Goal: Entertainment & Leisure: Consume media (video, audio)

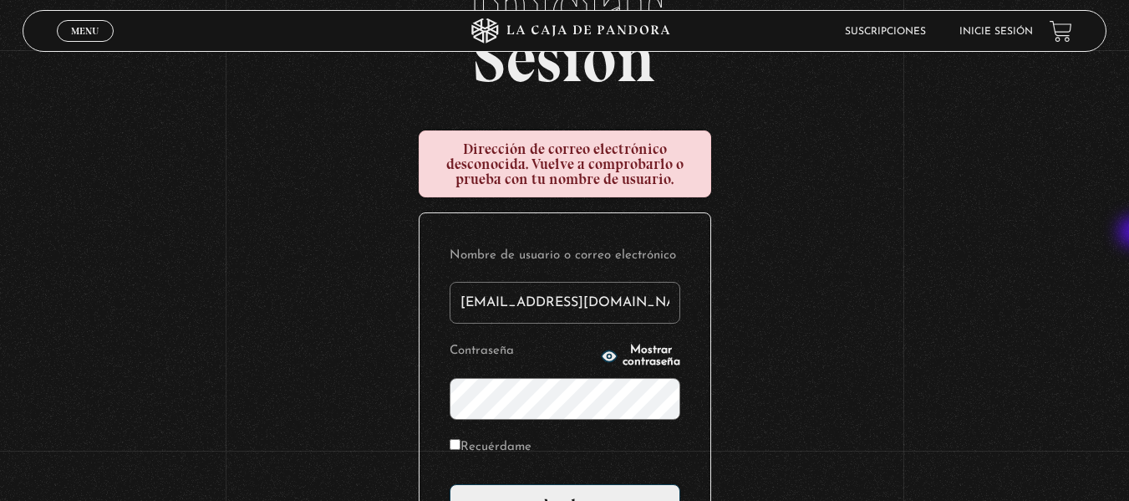
scroll to position [128, 0]
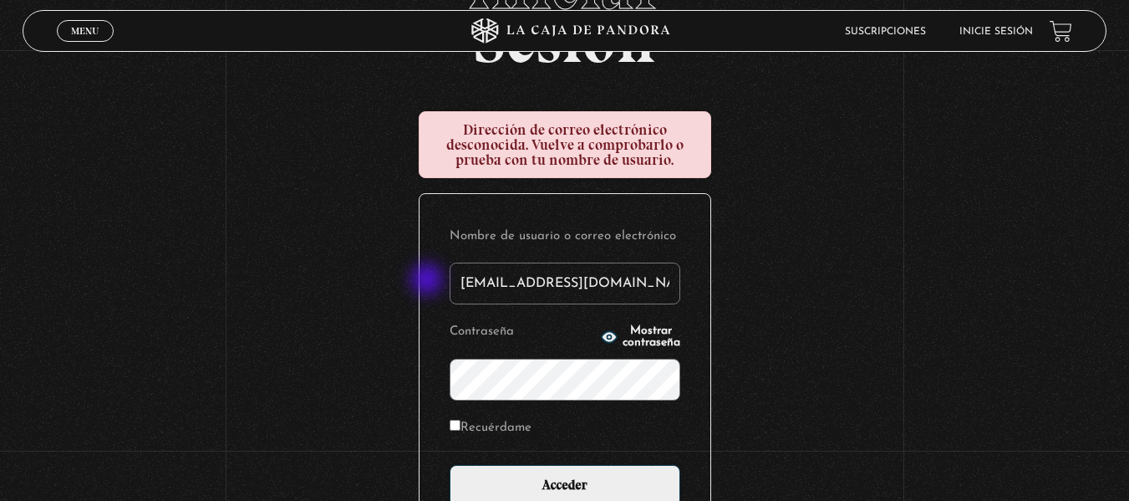
drag, startPoint x: 655, startPoint y: 271, endPoint x: 427, endPoint y: 281, distance: 228.3
click at [427, 281] on div "Nombre de usuario o correo electrónico pamgc54@gmail.com Contraseña Mostrar con…" at bounding box center [564, 365] width 291 height 343
type input "pamelagonzalezc6@gmail.com"
click at [601, 338] on icon "button" at bounding box center [608, 336] width 15 height 11
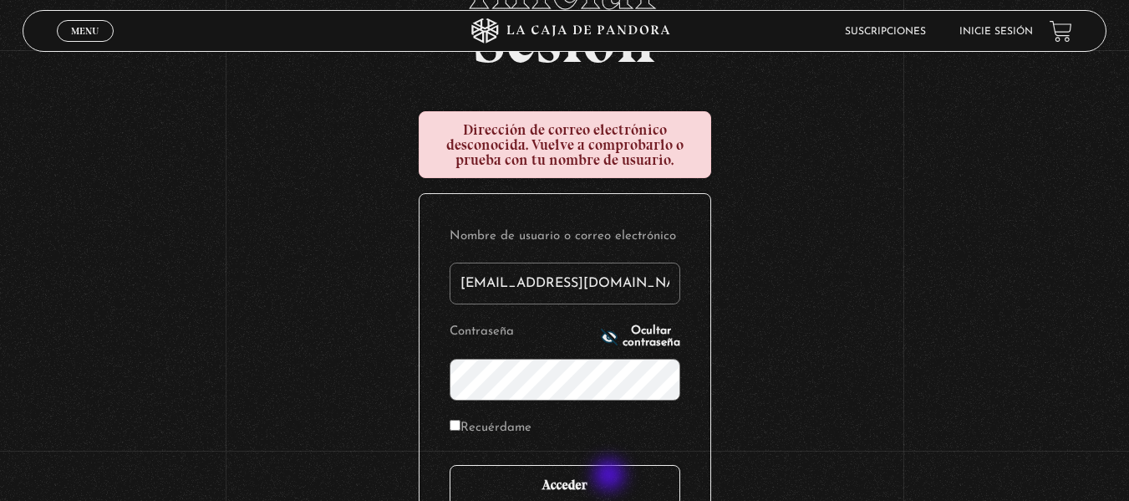
click at [611, 476] on input "Acceder" at bounding box center [565, 486] width 231 height 42
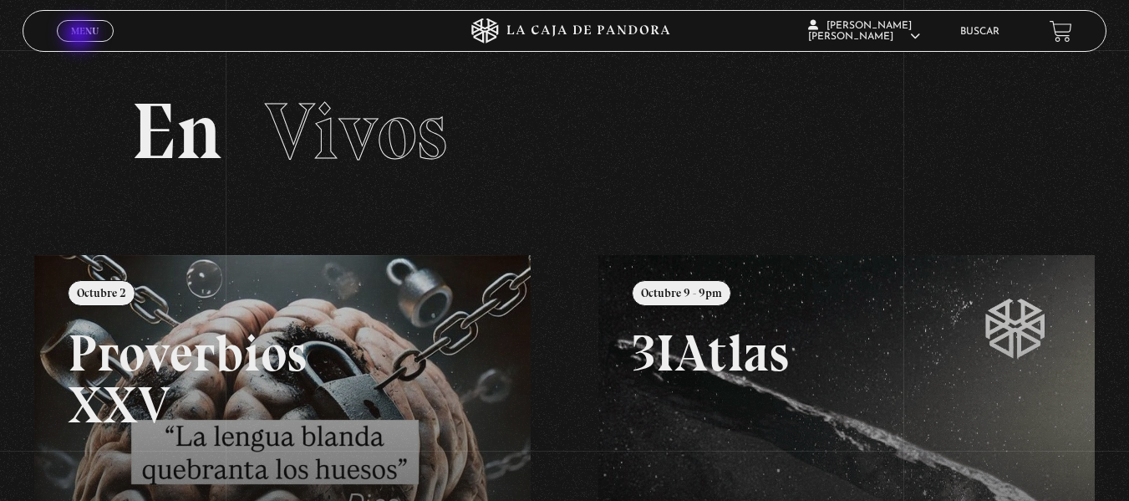
click at [81, 36] on span "Menu" at bounding box center [85, 31] width 28 height 10
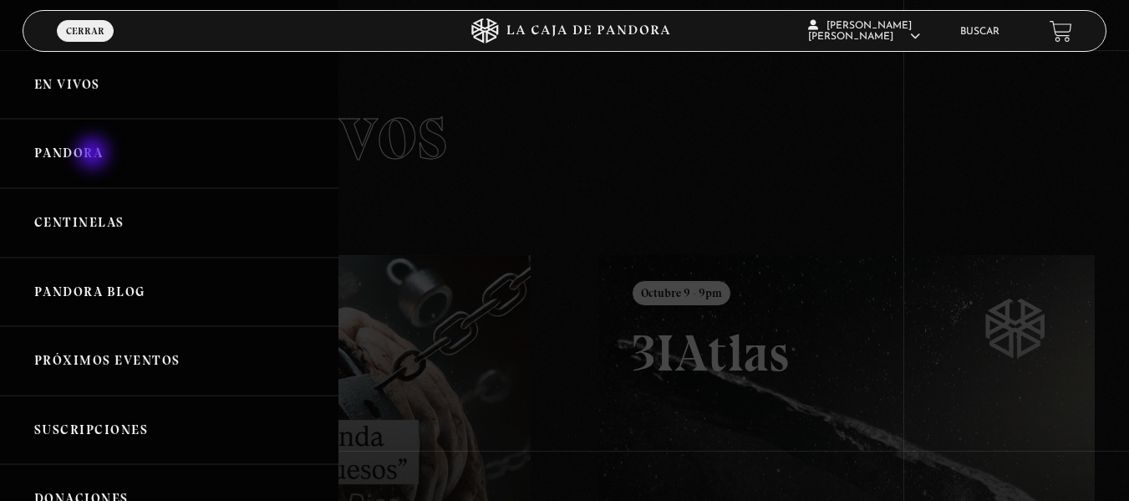
click at [94, 155] on link "Pandora" at bounding box center [169, 153] width 338 height 69
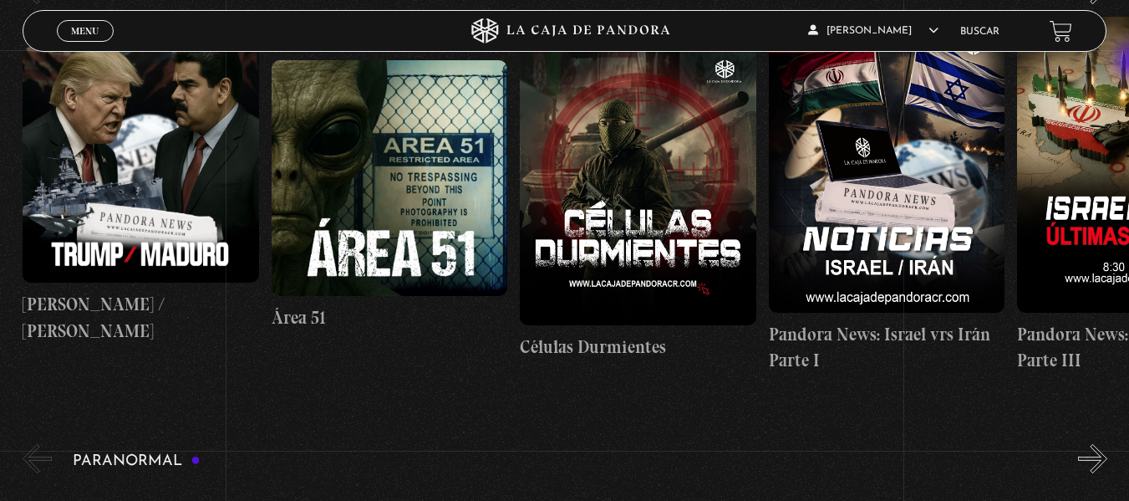
scroll to position [278, 0]
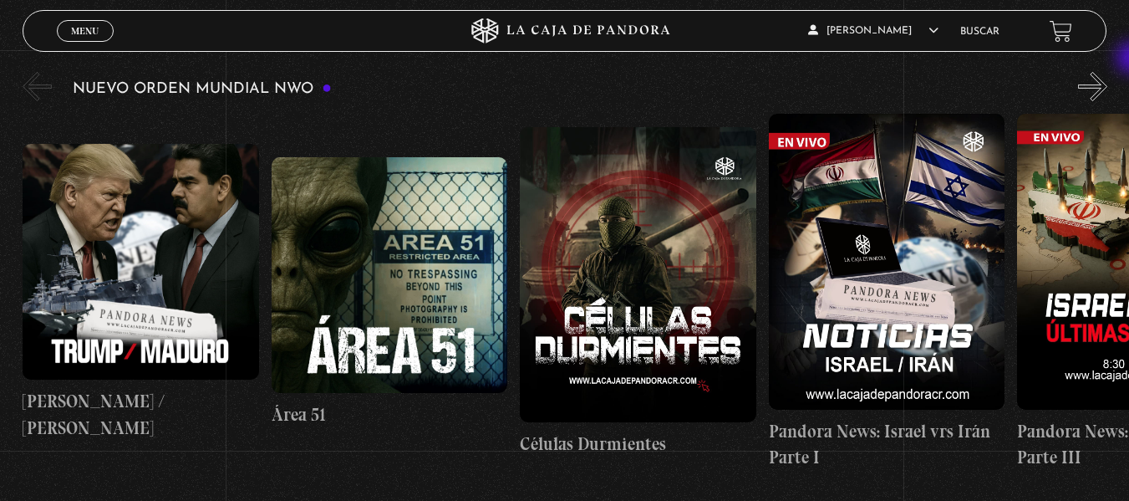
drag, startPoint x: 1136, startPoint y: 40, endPoint x: 1134, endPoint y: 59, distance: 19.3
click at [1107, 84] on button "»" at bounding box center [1092, 86] width 29 height 29
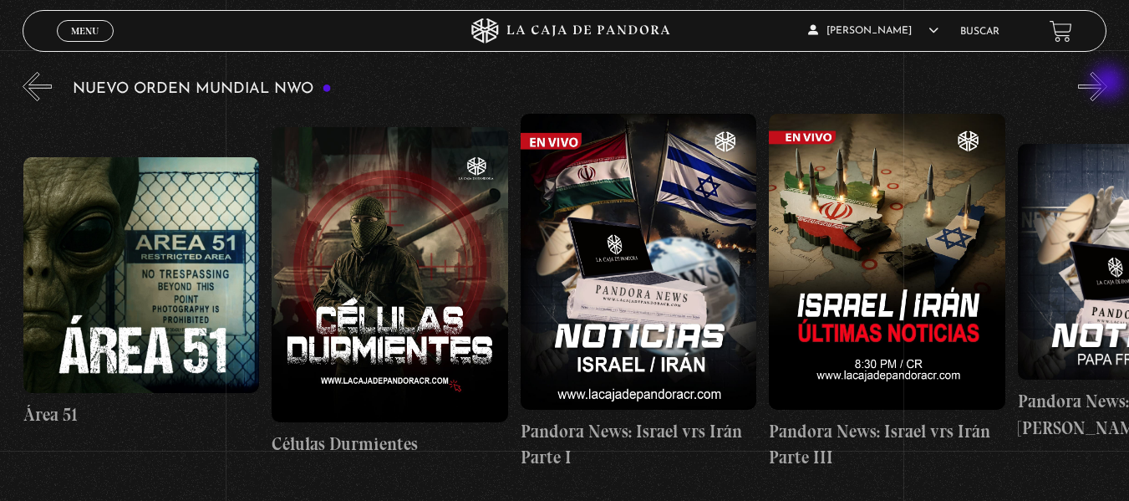
scroll to position [0, 249]
click at [1107, 89] on button "»" at bounding box center [1092, 86] width 29 height 29
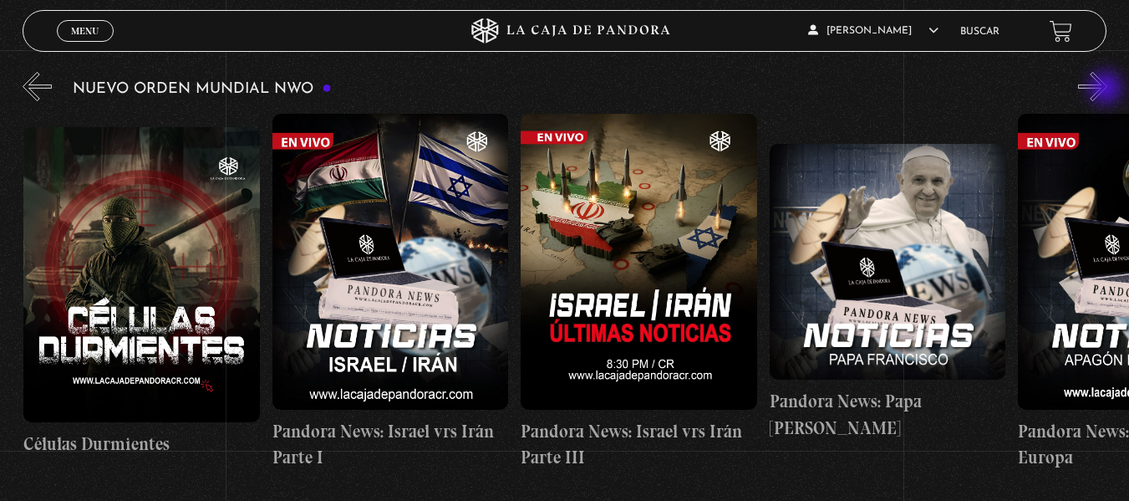
scroll to position [0, 497]
click at [1107, 89] on button "»" at bounding box center [1092, 86] width 29 height 29
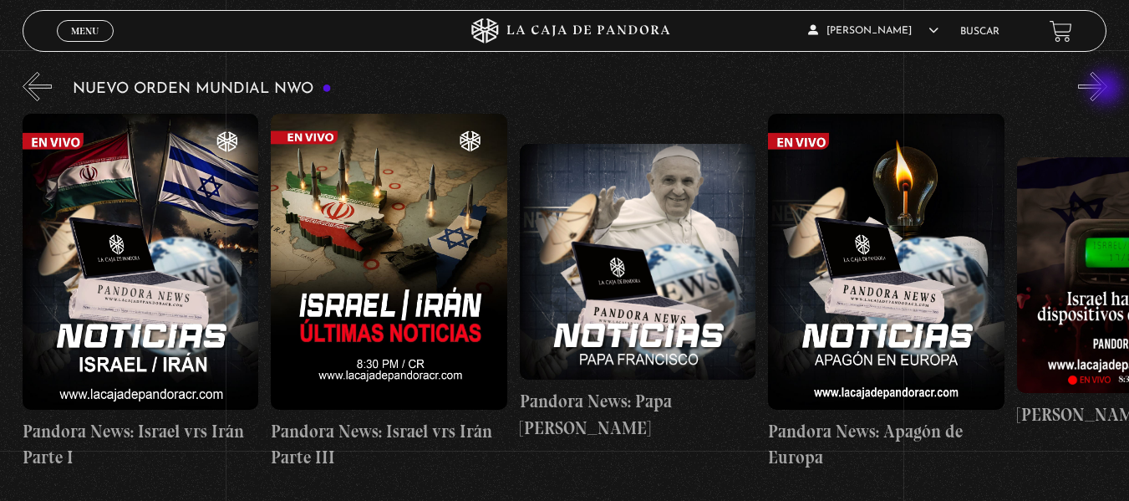
click at [1107, 89] on button "»" at bounding box center [1092, 86] width 29 height 29
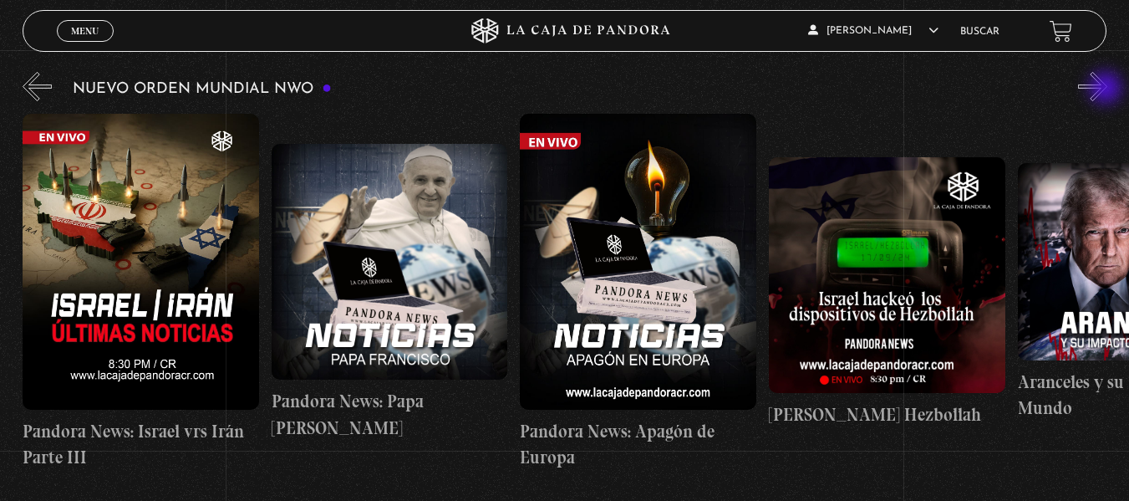
click at [1107, 89] on button "»" at bounding box center [1092, 86] width 29 height 29
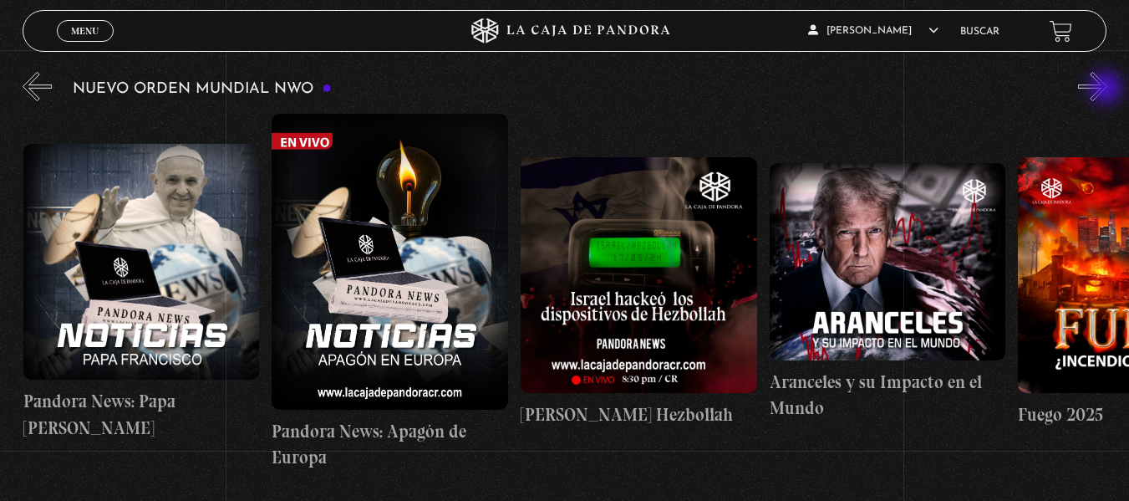
scroll to position [0, 1243]
click at [24, 85] on button "«" at bounding box center [37, 86] width 29 height 29
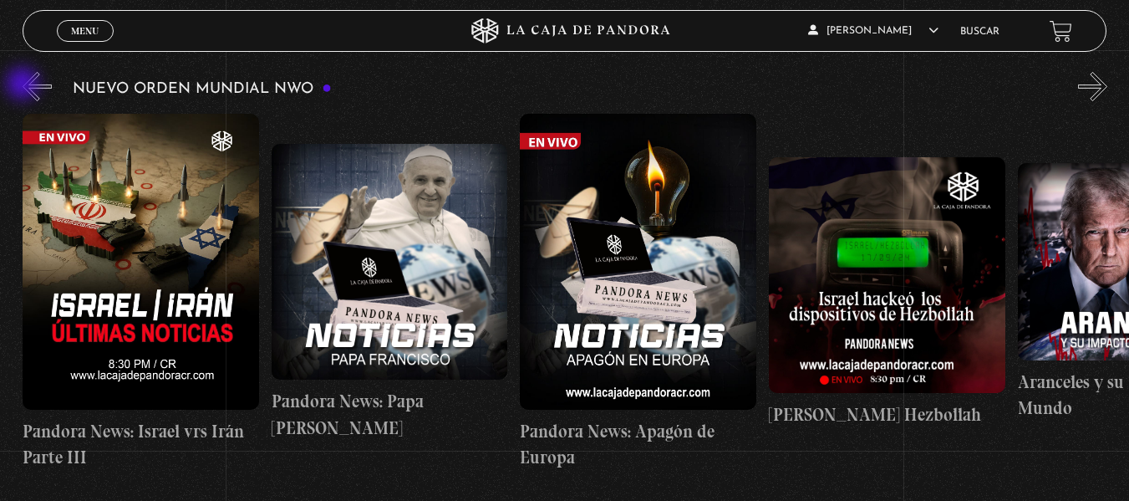
click at [24, 85] on button "«" at bounding box center [37, 86] width 29 height 29
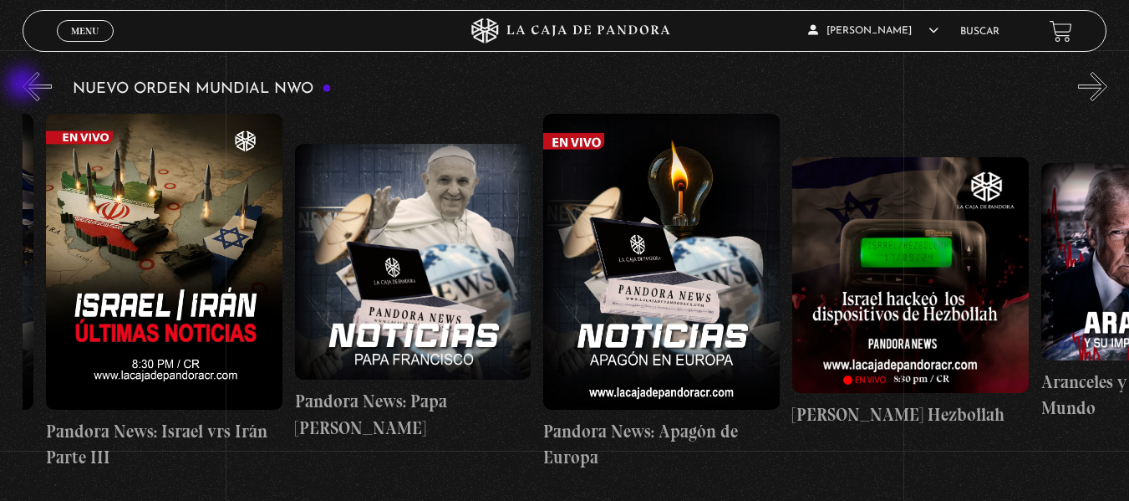
click at [24, 85] on button "«" at bounding box center [37, 86] width 29 height 29
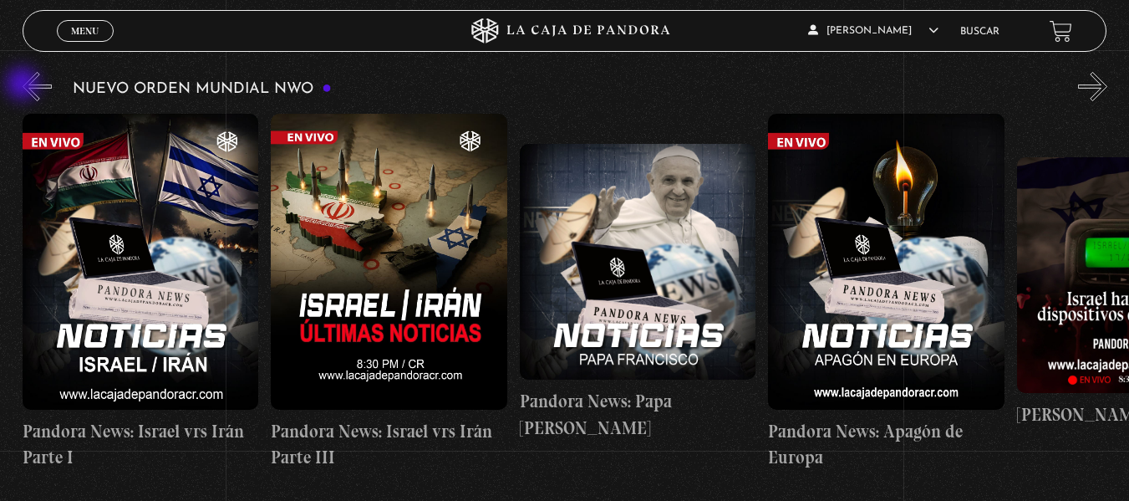
click at [24, 85] on button "«" at bounding box center [37, 86] width 29 height 29
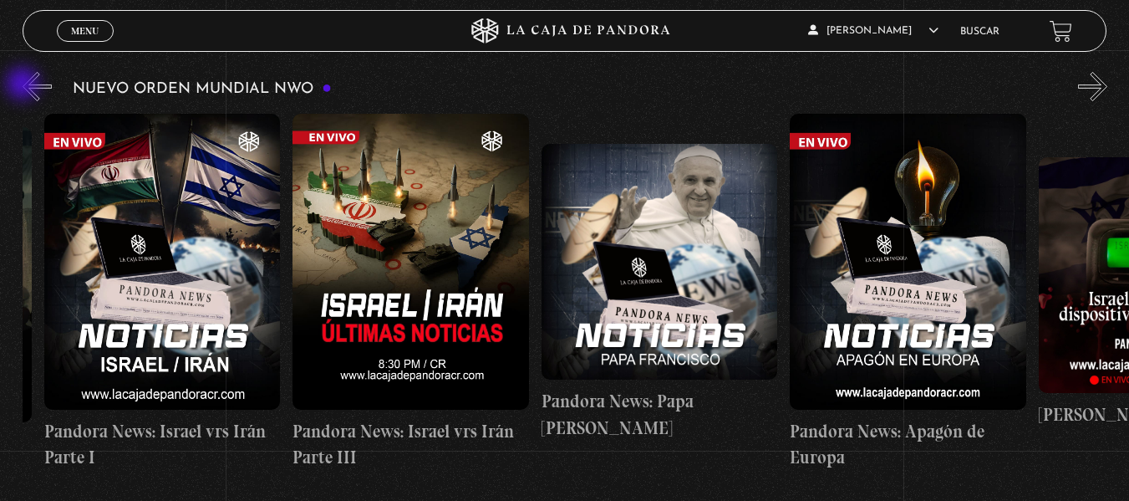
click at [24, 85] on button "«" at bounding box center [37, 86] width 29 height 29
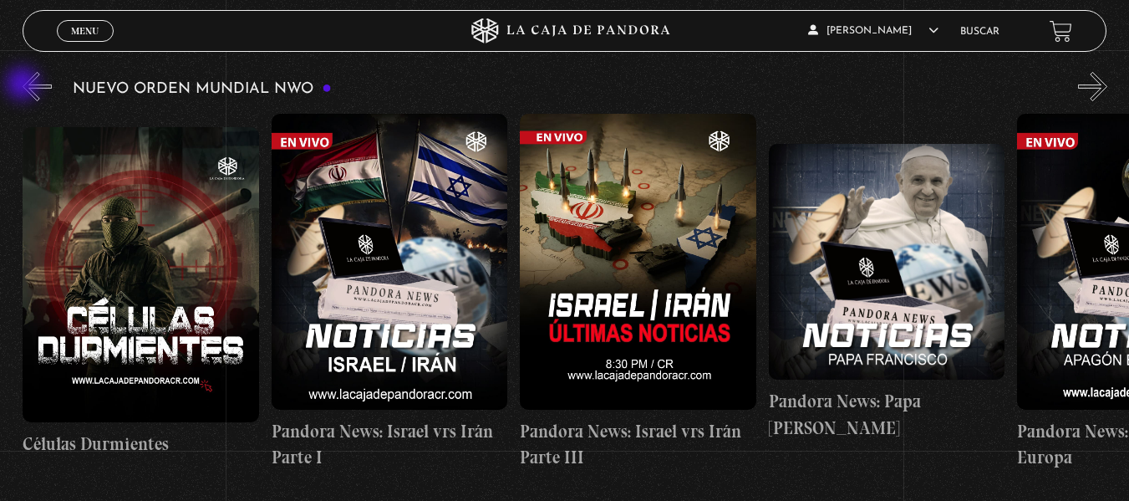
click at [24, 85] on button "«" at bounding box center [37, 86] width 29 height 29
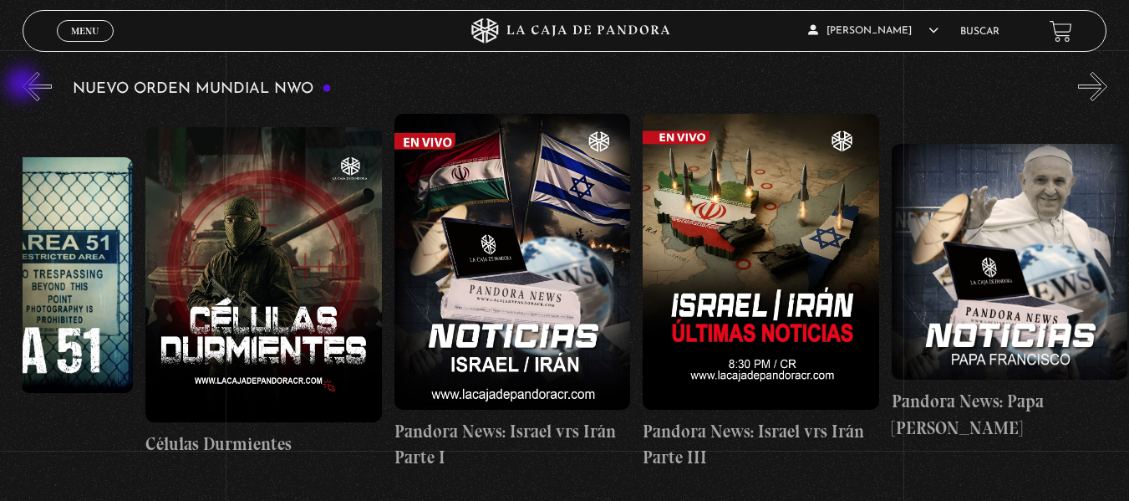
click at [24, 85] on button "«" at bounding box center [37, 86] width 29 height 29
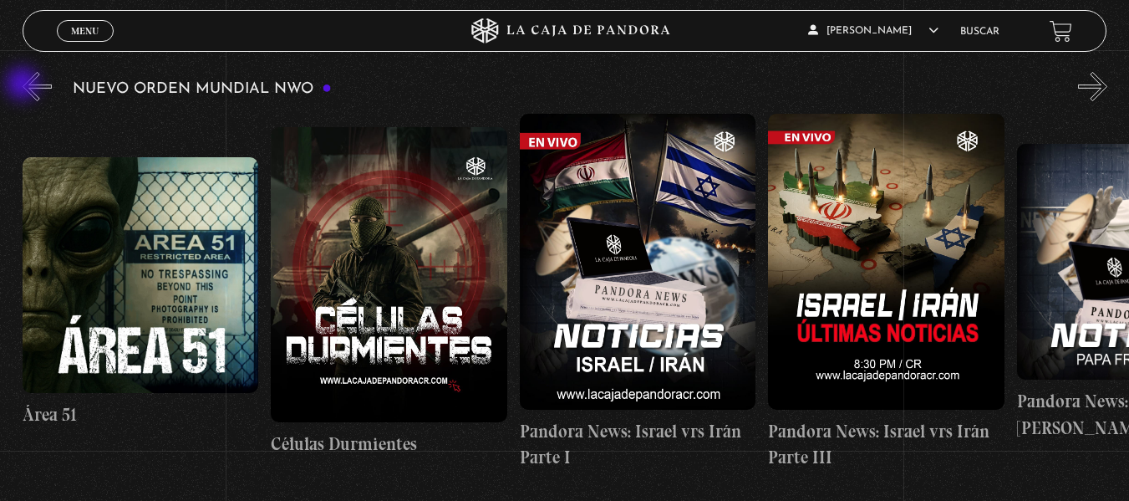
click at [24, 85] on button "«" at bounding box center [37, 86] width 29 height 29
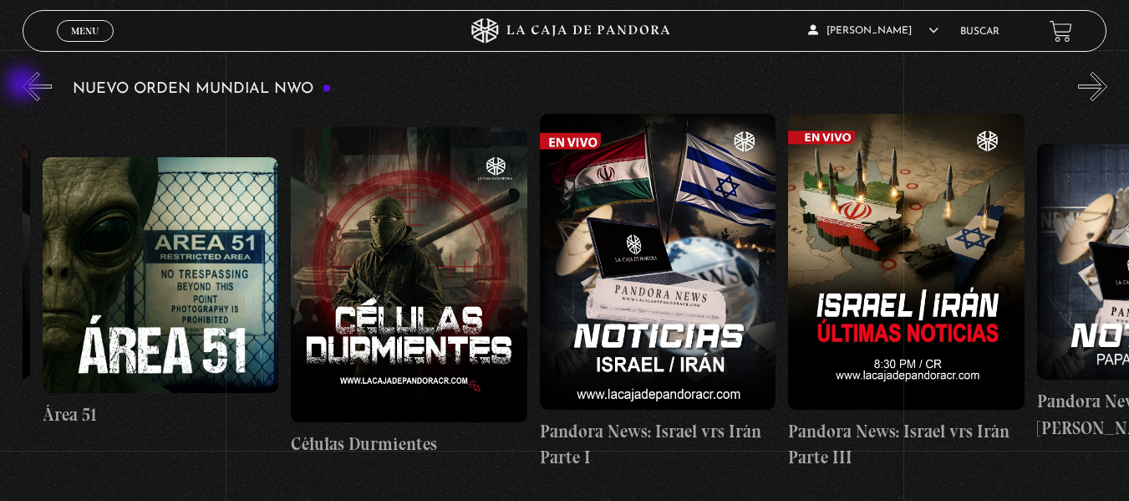
click at [24, 85] on button "«" at bounding box center [37, 86] width 29 height 29
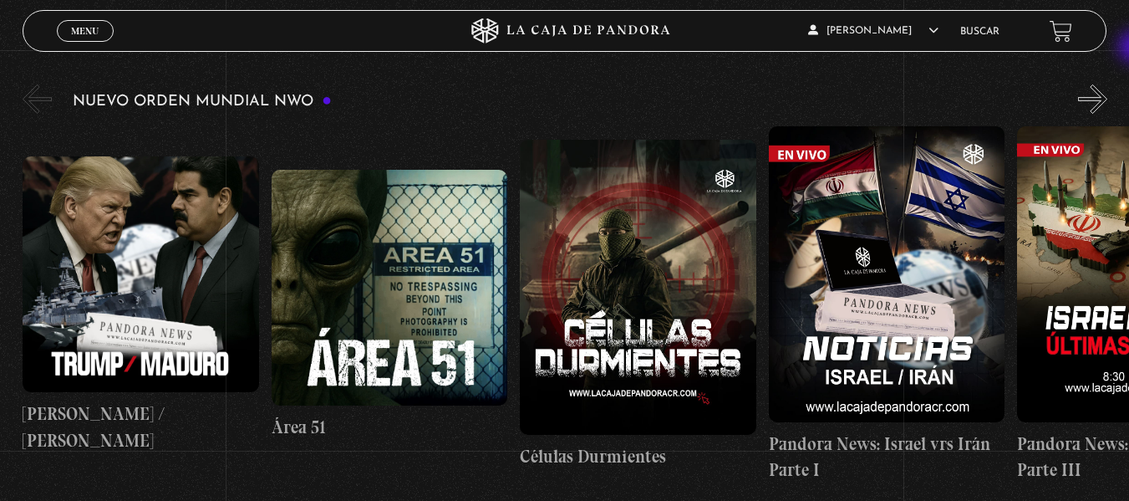
scroll to position [254, 0]
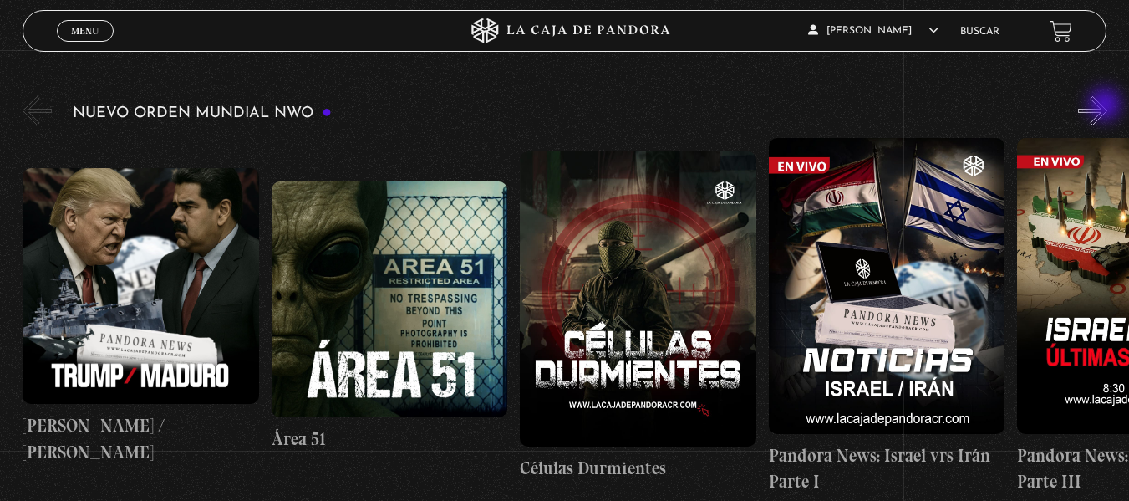
click at [1106, 106] on button "»" at bounding box center [1092, 110] width 29 height 29
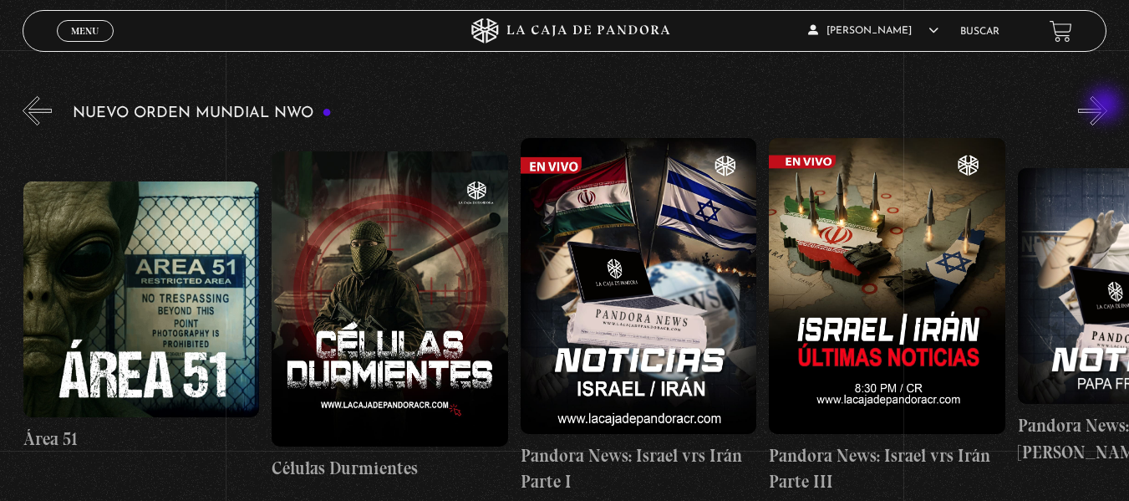
scroll to position [0, 249]
click at [1105, 102] on button "»" at bounding box center [1092, 110] width 29 height 29
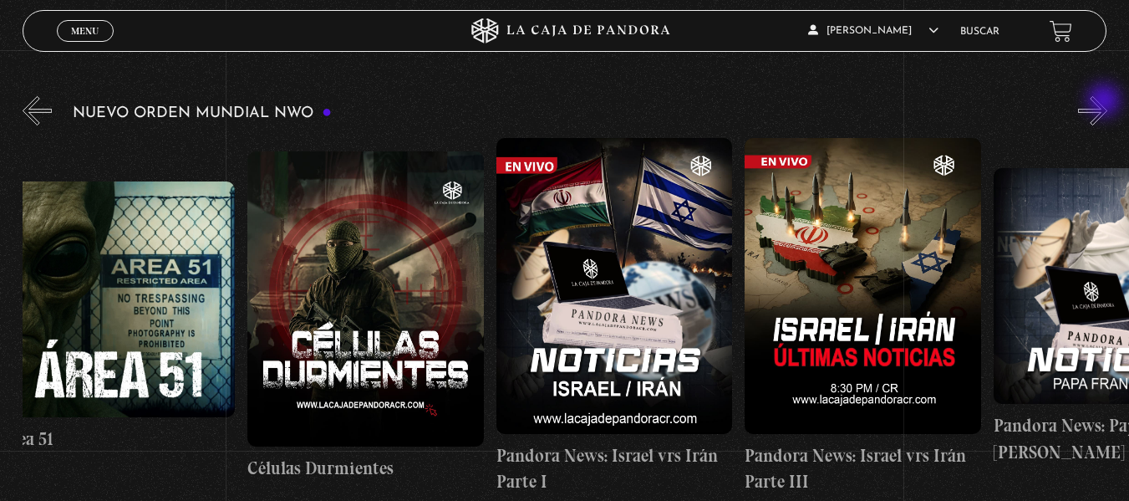
click at [1105, 102] on button "»" at bounding box center [1092, 110] width 29 height 29
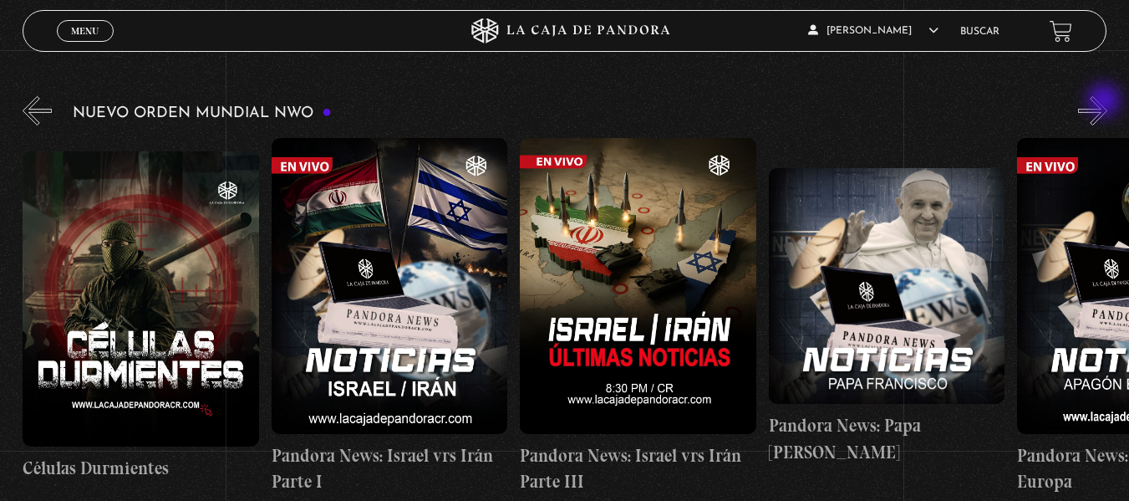
click at [1105, 102] on button "»" at bounding box center [1092, 110] width 29 height 29
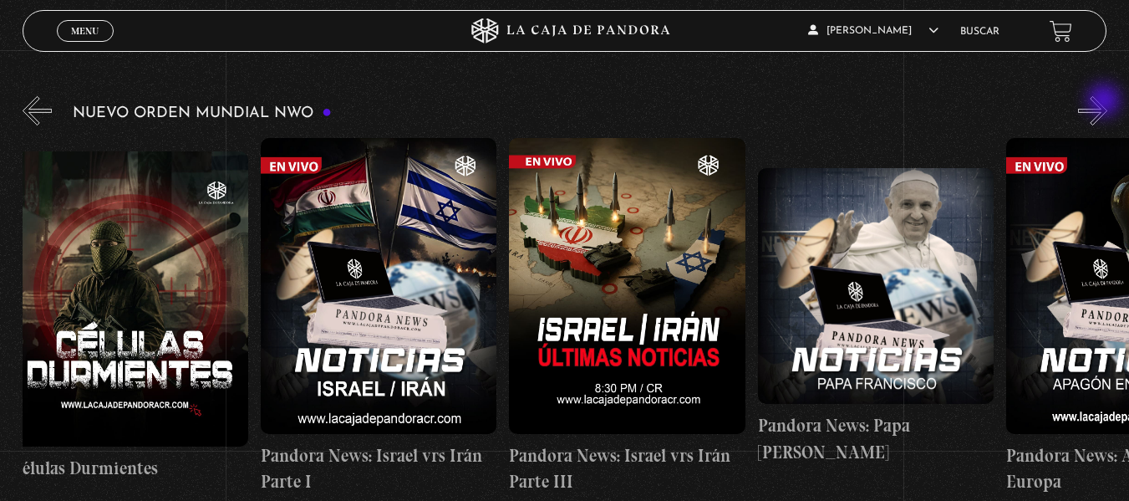
click at [1105, 102] on button "»" at bounding box center [1092, 110] width 29 height 29
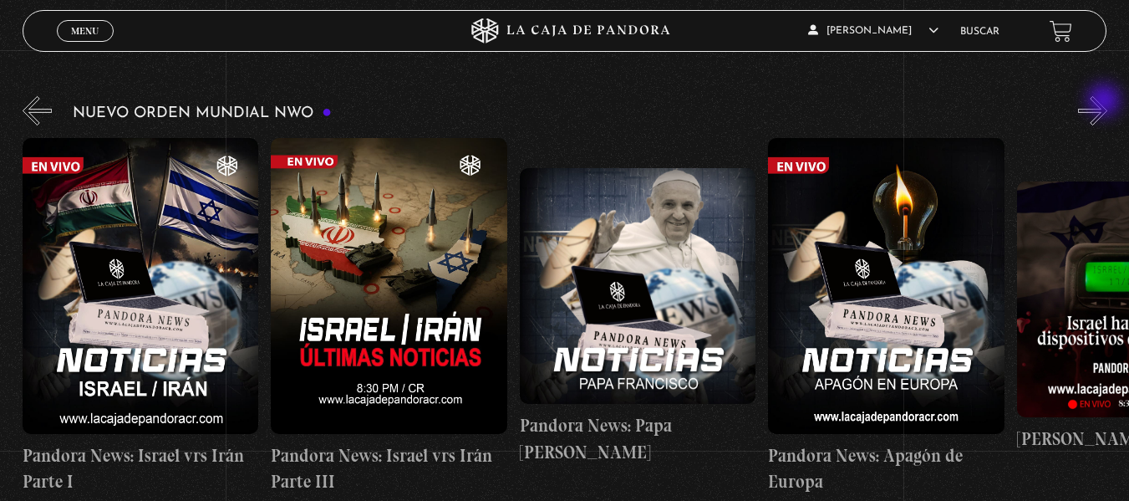
click at [1105, 102] on button "»" at bounding box center [1092, 110] width 29 height 29
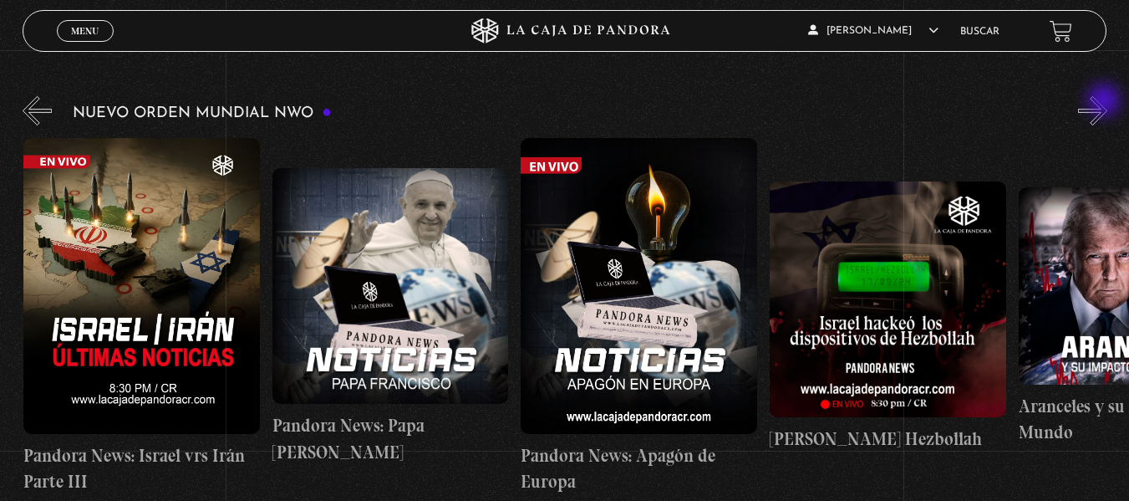
scroll to position [0, 994]
click at [1105, 102] on button "»" at bounding box center [1092, 110] width 29 height 29
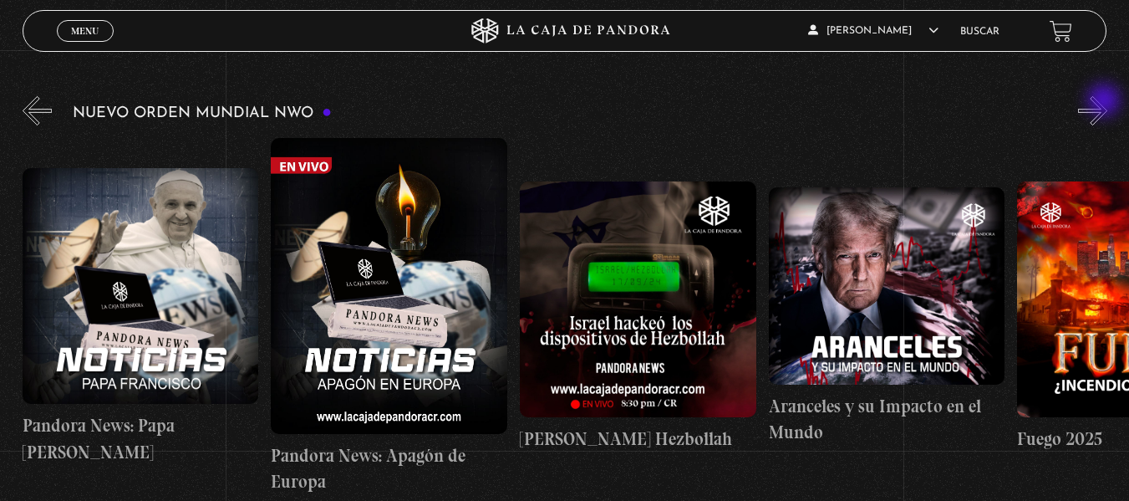
click at [1105, 102] on button "»" at bounding box center [1092, 110] width 29 height 29
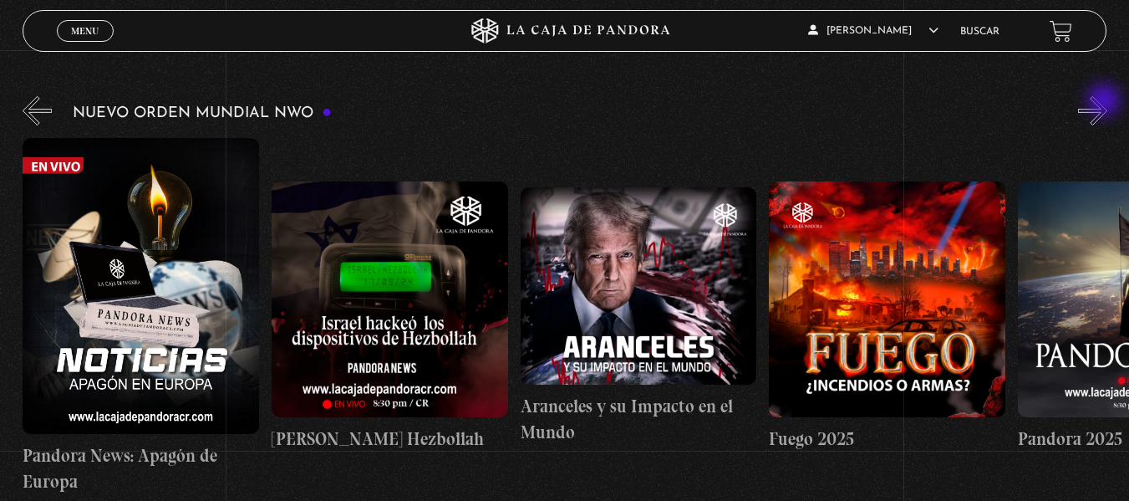
click at [1105, 102] on button "»" at bounding box center [1092, 110] width 29 height 29
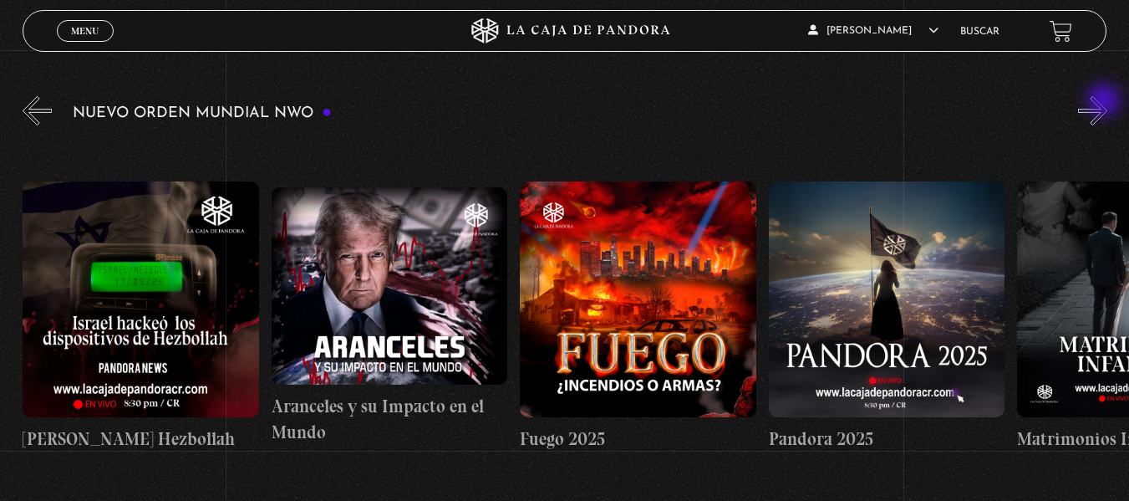
click at [1105, 102] on button "»" at bounding box center [1092, 110] width 29 height 29
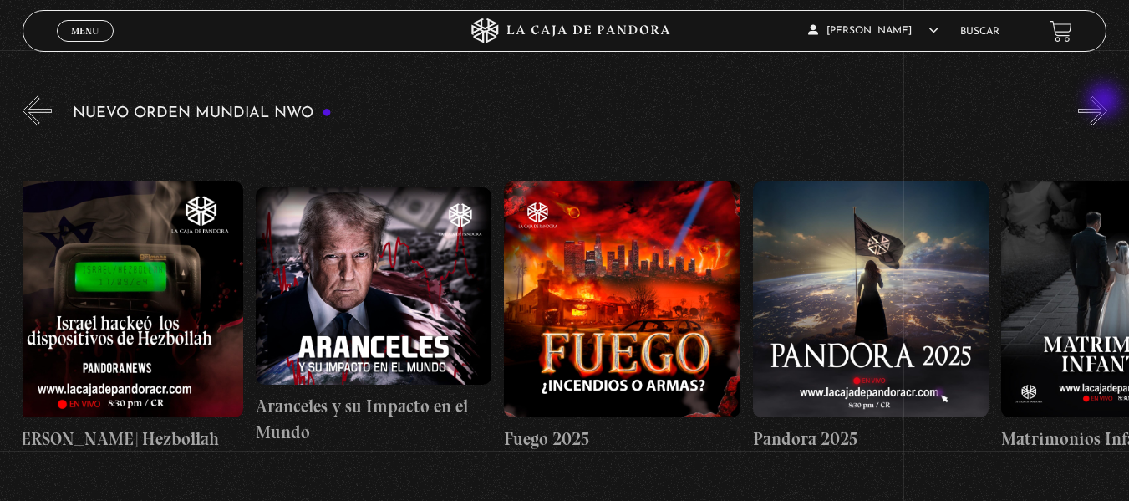
click at [1105, 102] on button "»" at bounding box center [1092, 110] width 29 height 29
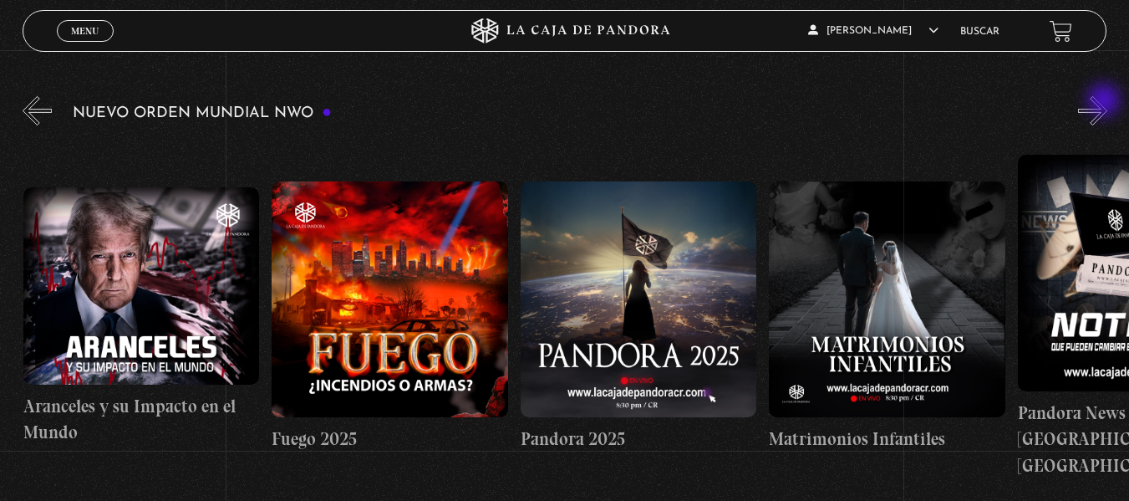
click at [1105, 102] on button "»" at bounding box center [1092, 110] width 29 height 29
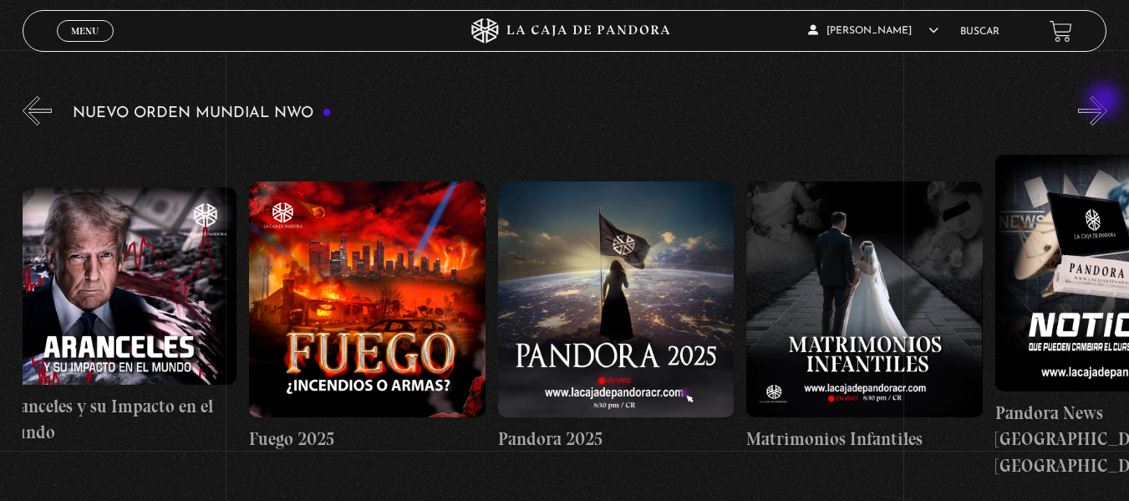
click at [1105, 102] on button "»" at bounding box center [1092, 110] width 29 height 29
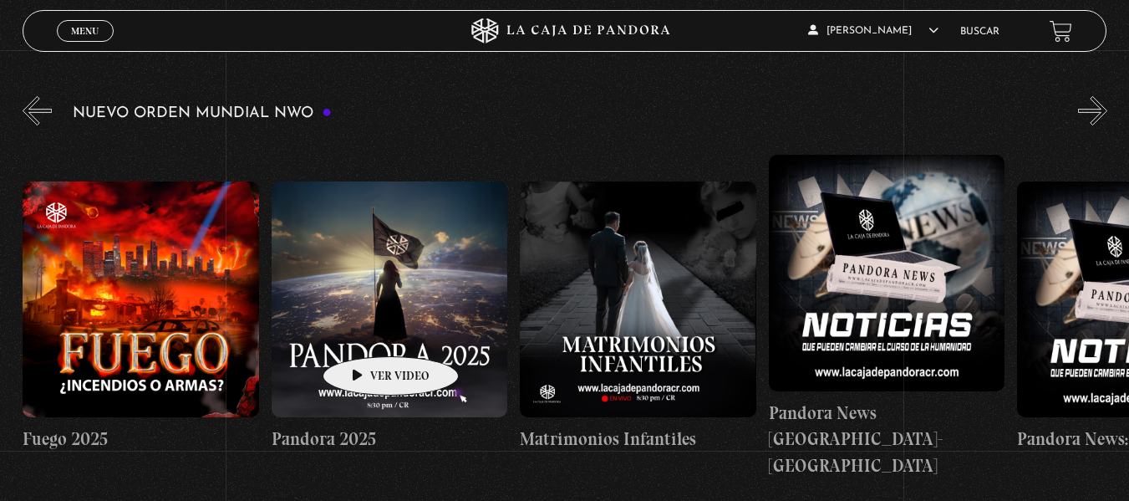
click at [364, 331] on figure at bounding box center [390, 299] width 236 height 236
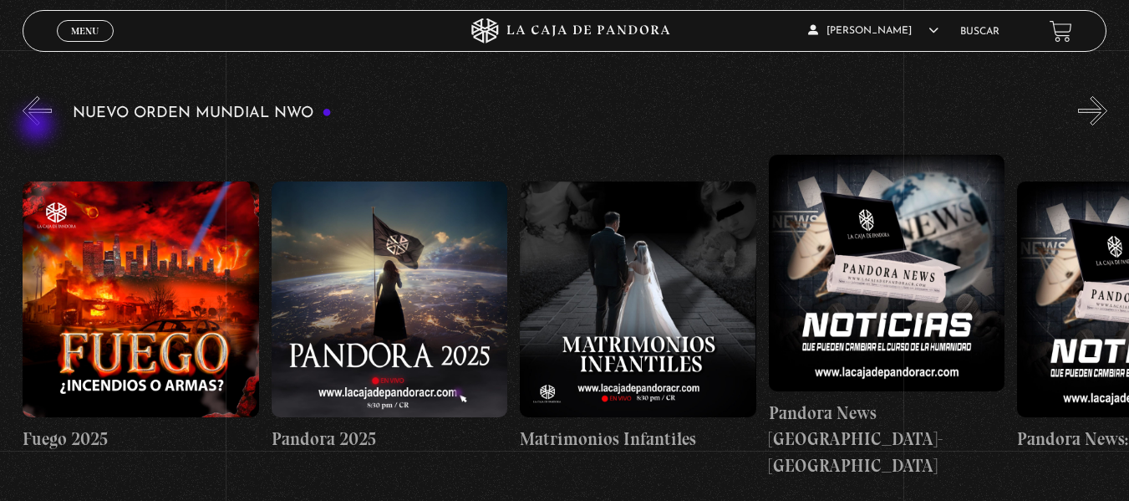
click at [38, 125] on button "«" at bounding box center [37, 110] width 29 height 29
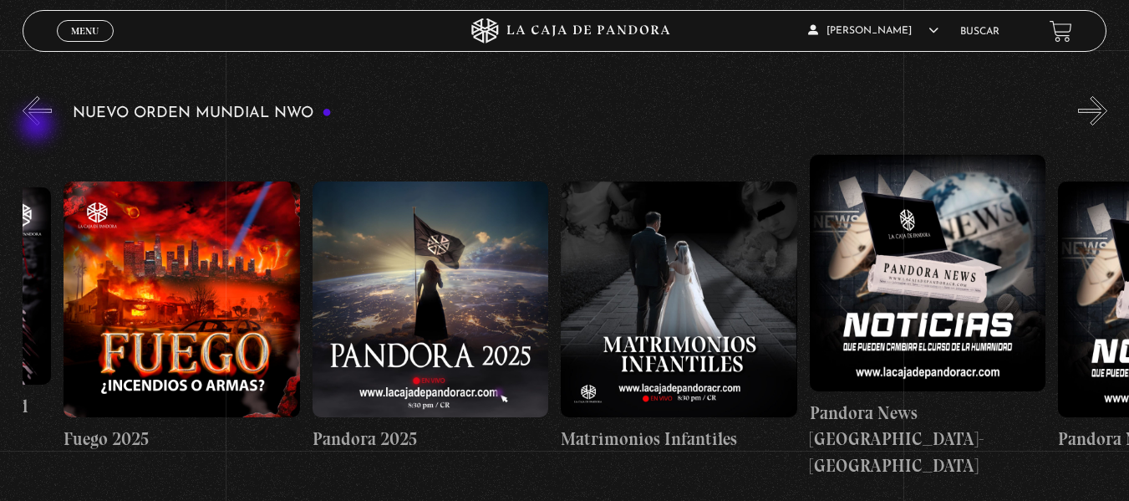
click at [38, 125] on button "«" at bounding box center [37, 110] width 29 height 29
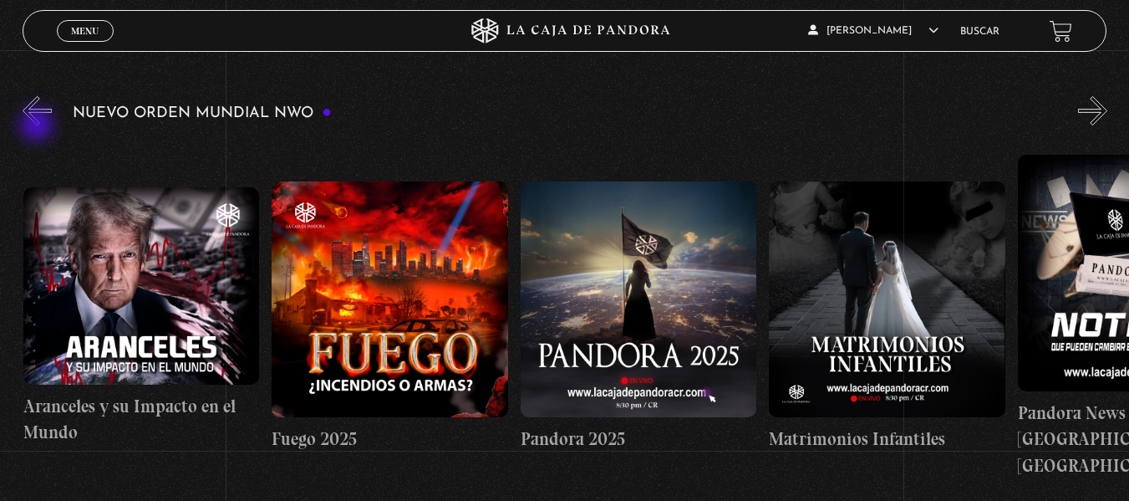
click at [38, 125] on button "«" at bounding box center [37, 110] width 29 height 29
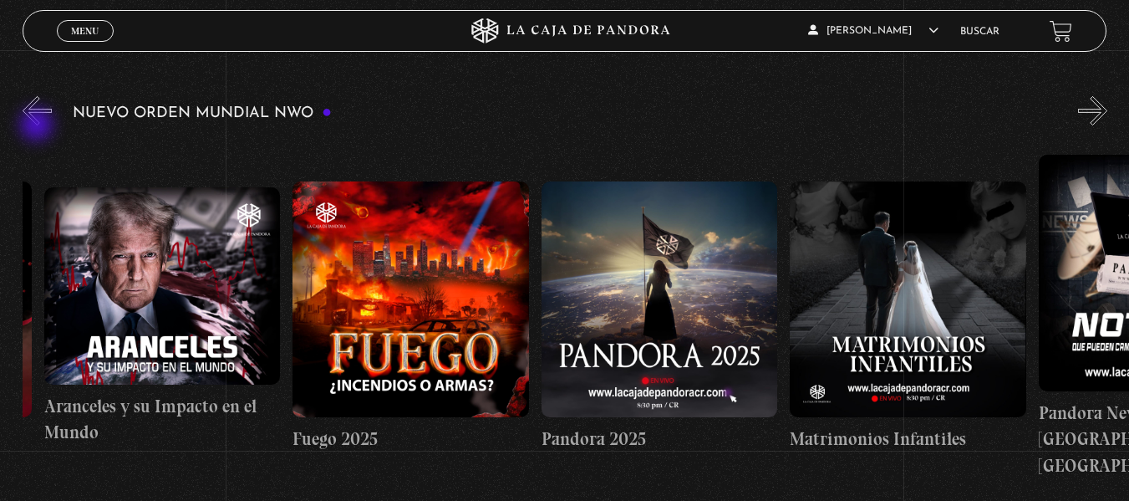
click at [38, 125] on button "«" at bounding box center [37, 110] width 29 height 29
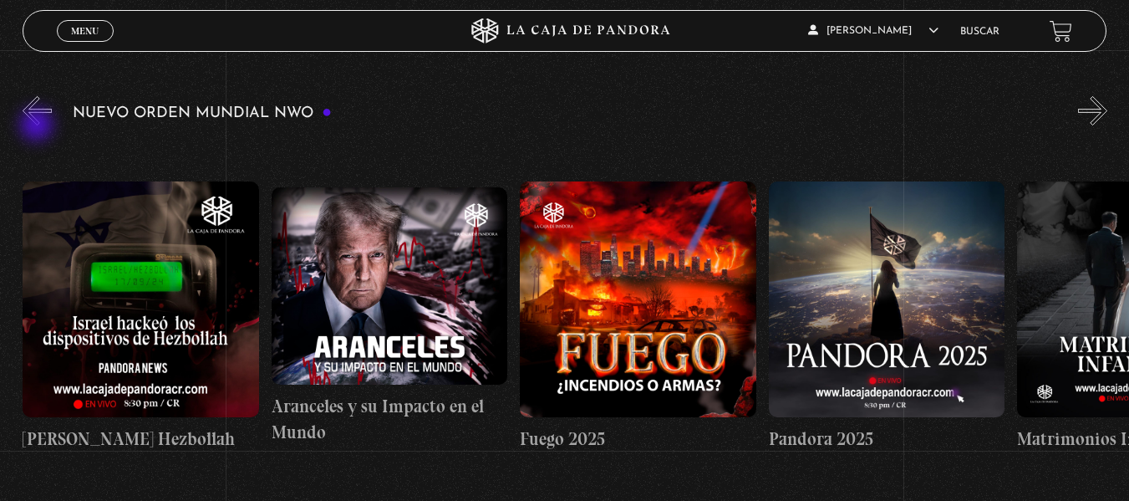
click at [38, 125] on button "«" at bounding box center [37, 110] width 29 height 29
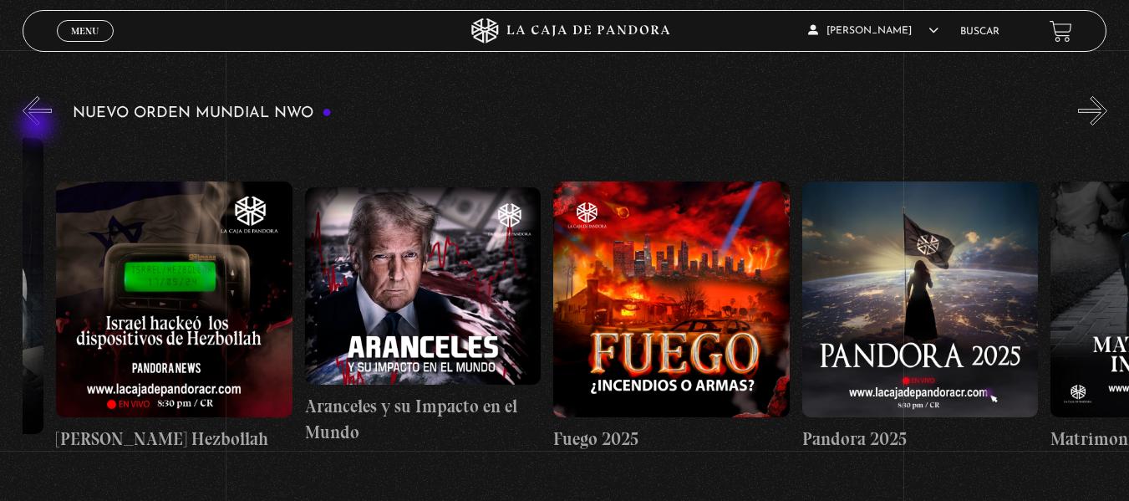
click at [38, 125] on button "«" at bounding box center [37, 110] width 29 height 29
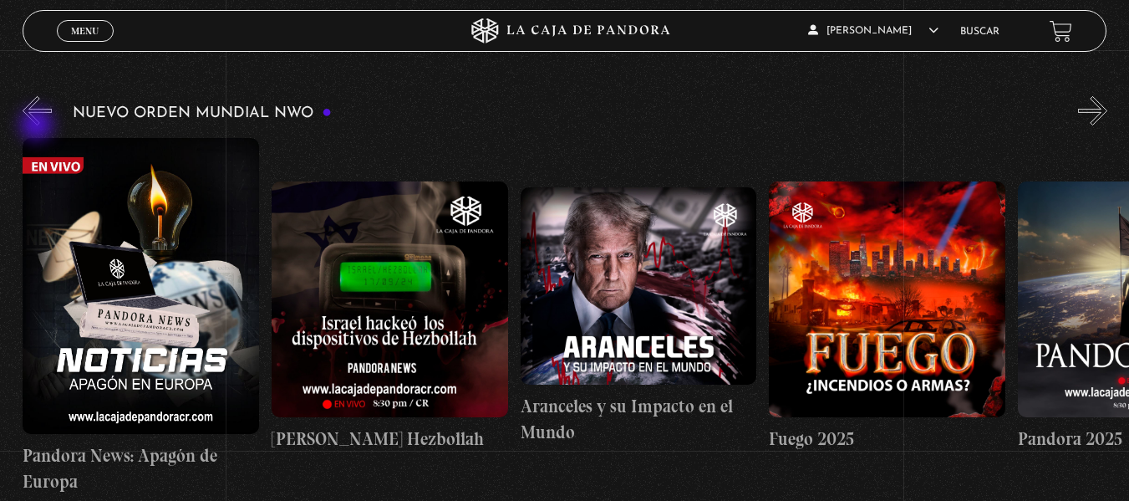
click at [38, 125] on button "«" at bounding box center [37, 110] width 29 height 29
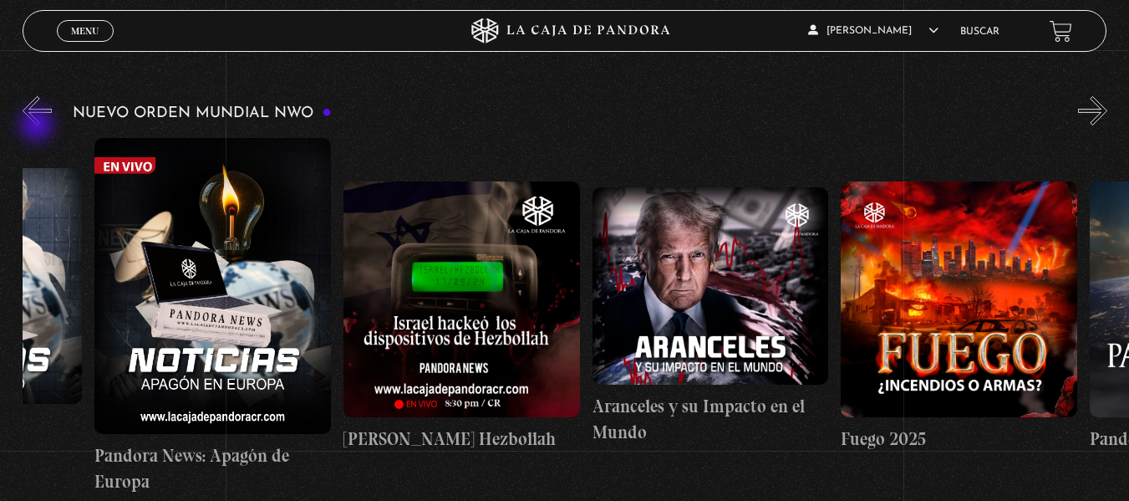
click at [38, 125] on button "«" at bounding box center [37, 110] width 29 height 29
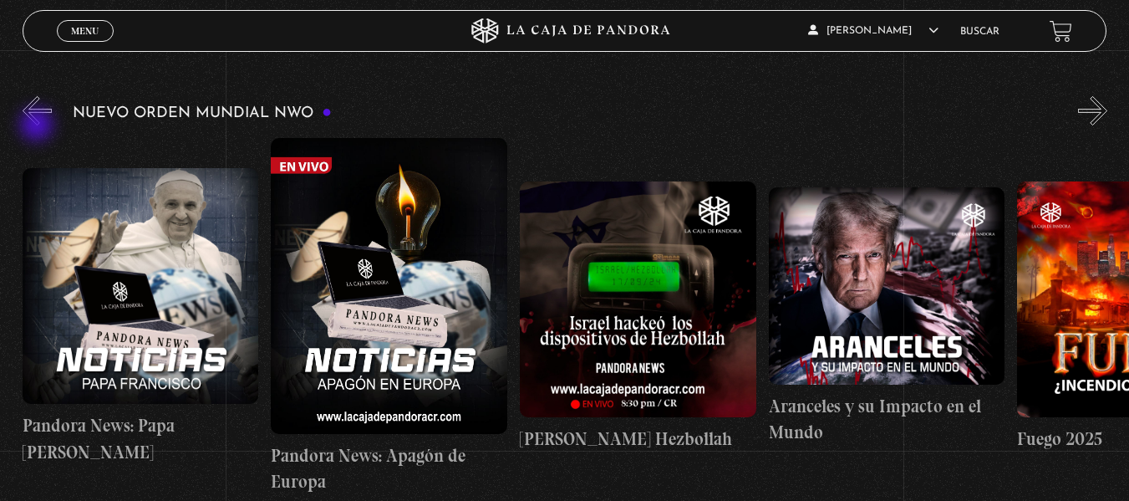
click at [38, 125] on button "«" at bounding box center [37, 110] width 29 height 29
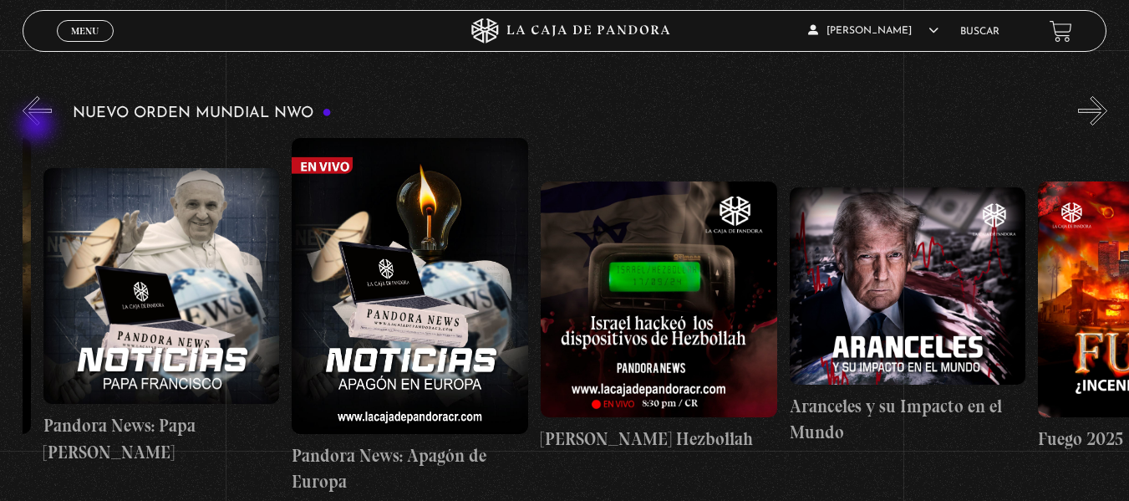
click at [38, 125] on button "«" at bounding box center [37, 110] width 29 height 29
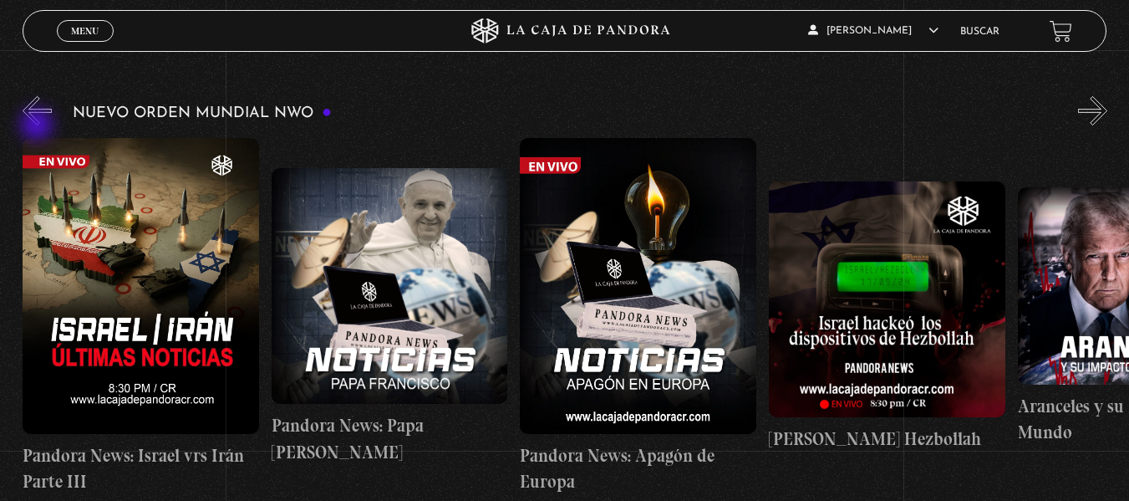
click at [38, 125] on button "«" at bounding box center [37, 110] width 29 height 29
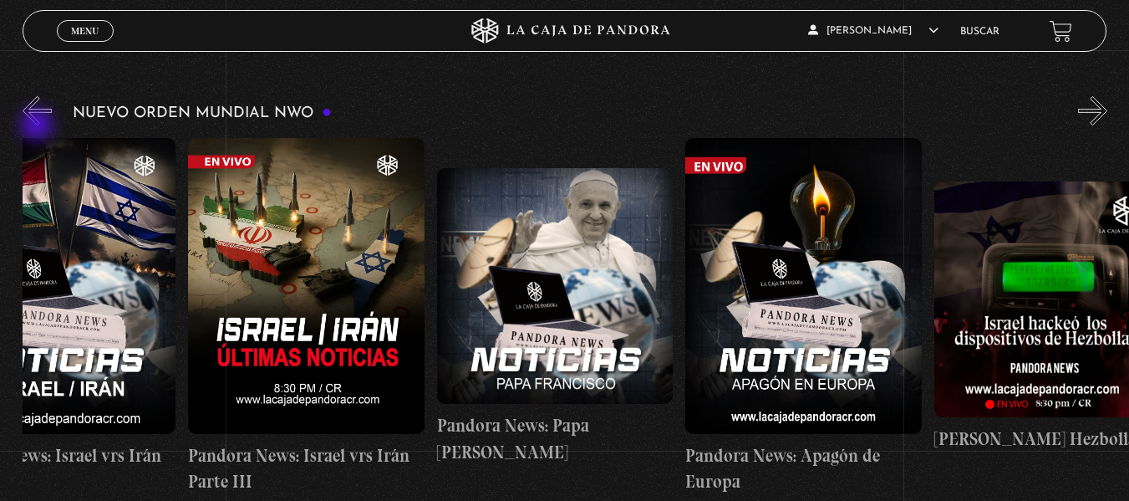
click at [38, 125] on button "«" at bounding box center [37, 110] width 29 height 29
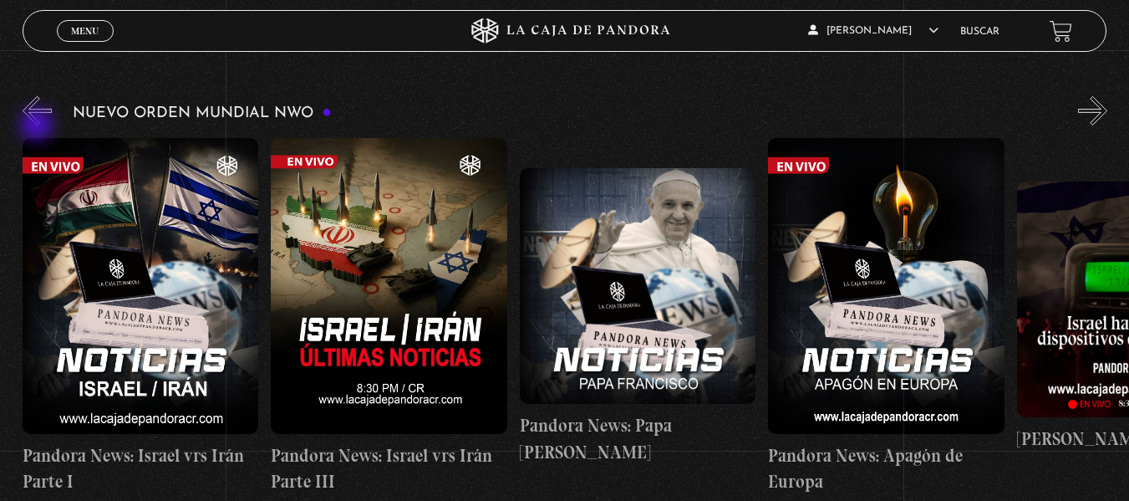
click at [38, 125] on button "«" at bounding box center [37, 110] width 29 height 29
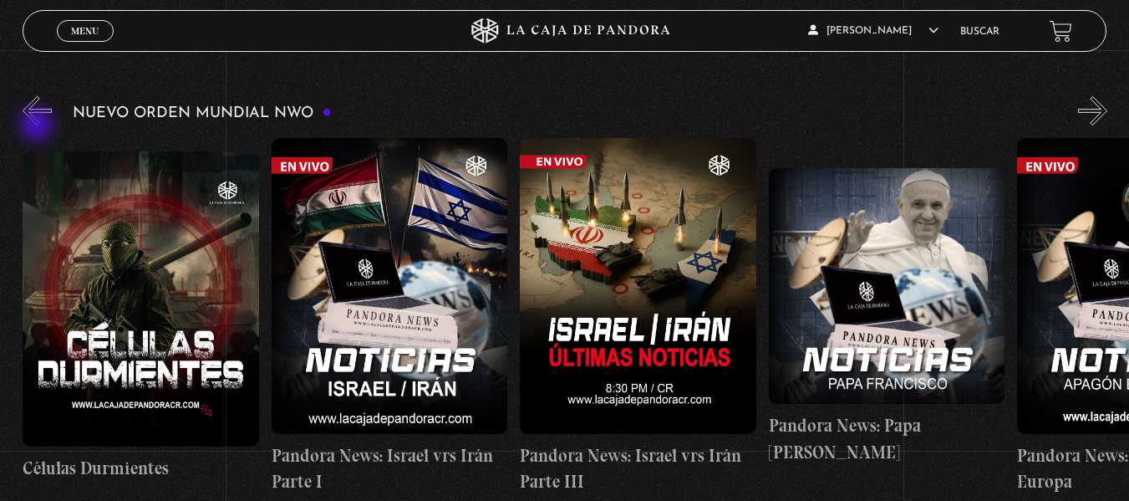
click at [38, 125] on button "«" at bounding box center [37, 110] width 29 height 29
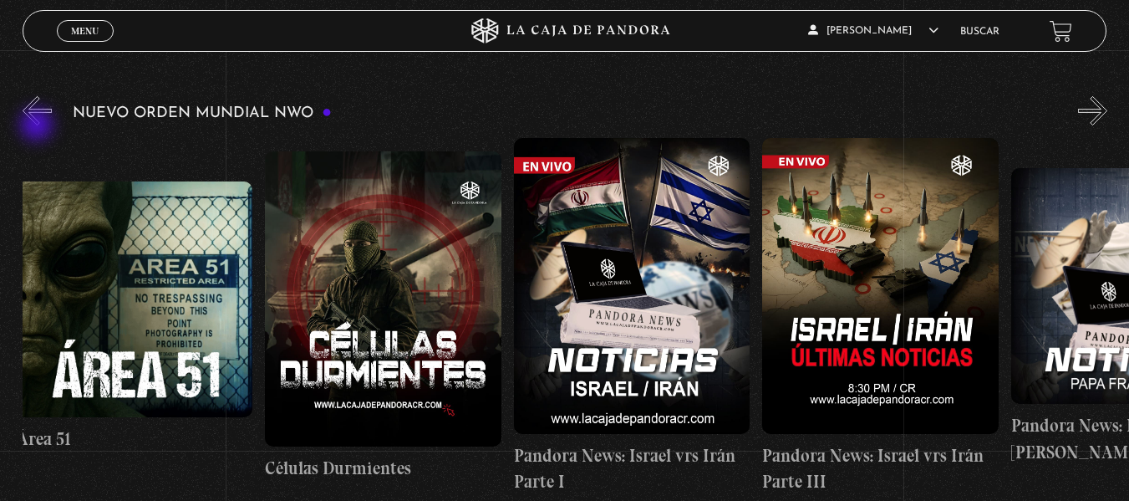
scroll to position [0, 249]
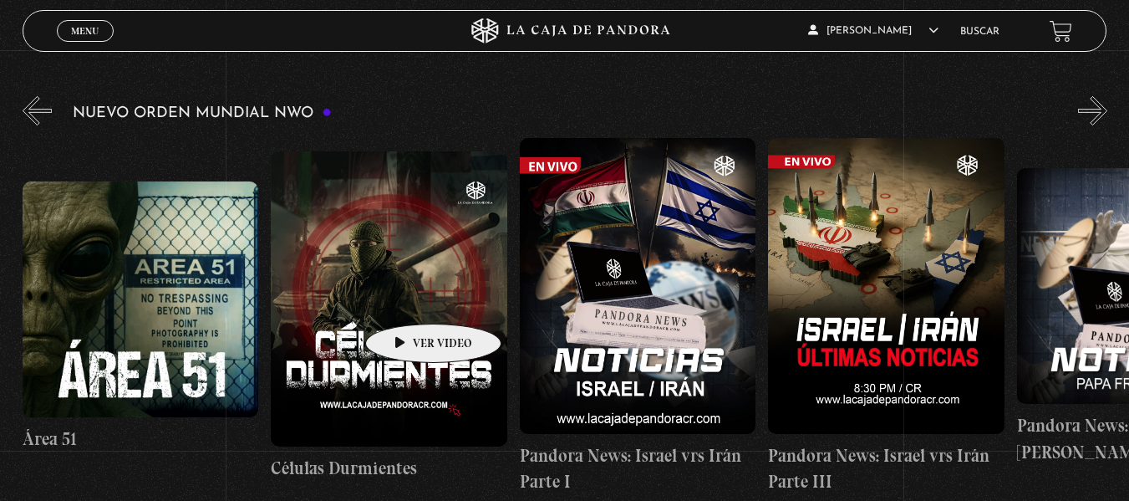
click at [407, 298] on figure at bounding box center [389, 298] width 236 height 295
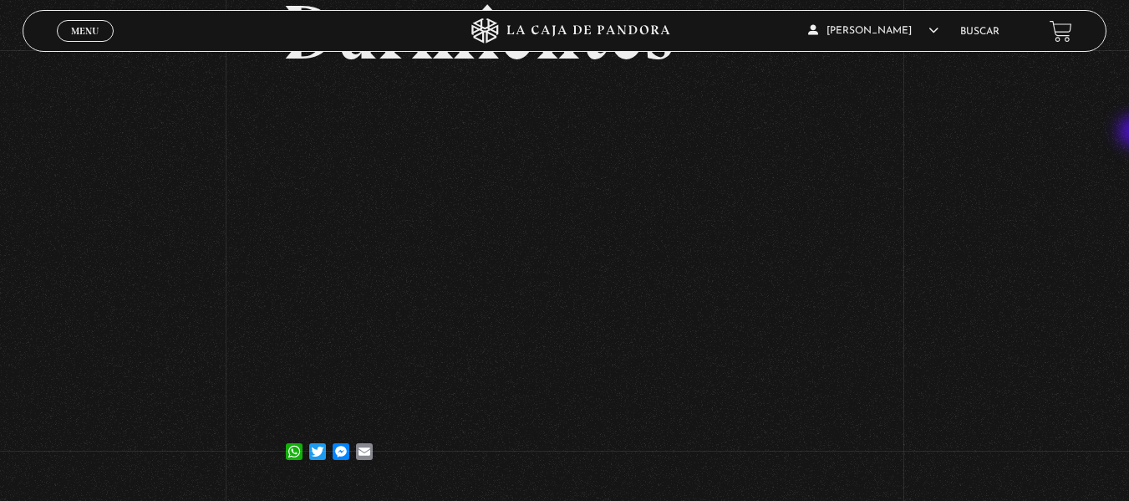
scroll to position [207, 0]
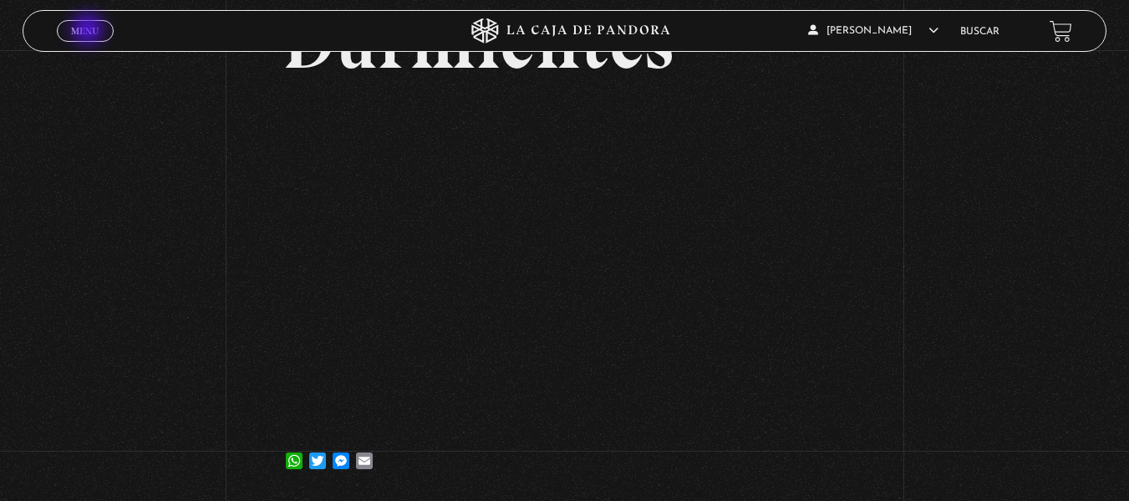
click at [89, 31] on span "Menu" at bounding box center [85, 31] width 28 height 10
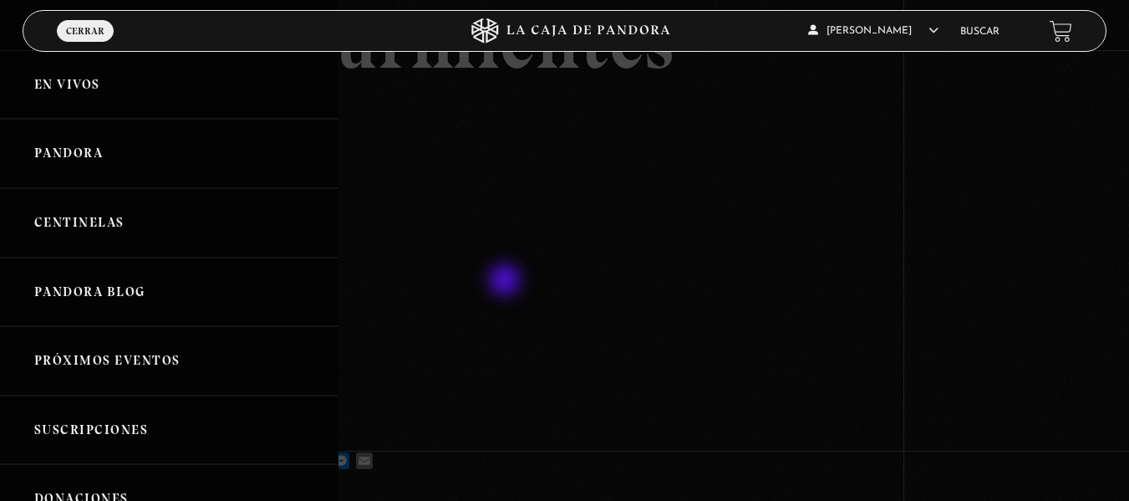
click at [506, 282] on div at bounding box center [564, 250] width 1129 height 501
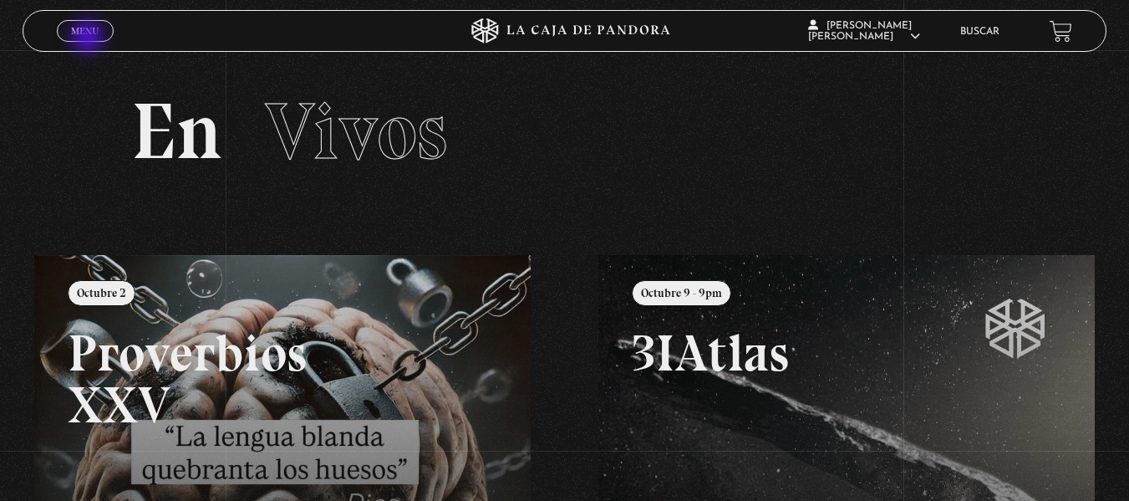
click at [89, 38] on link "Menu Cerrar" at bounding box center [85, 31] width 57 height 22
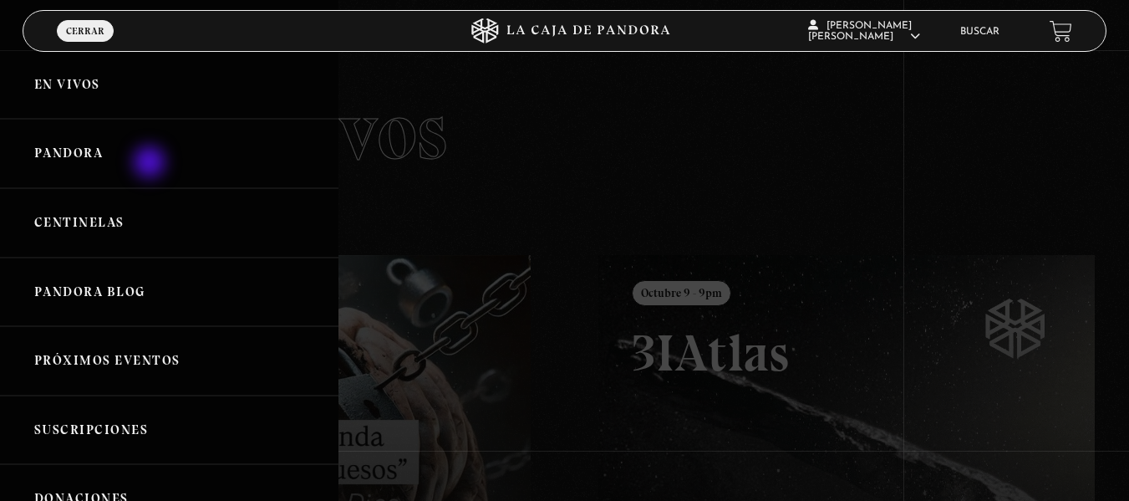
click at [151, 164] on link "Pandora" at bounding box center [169, 153] width 338 height 69
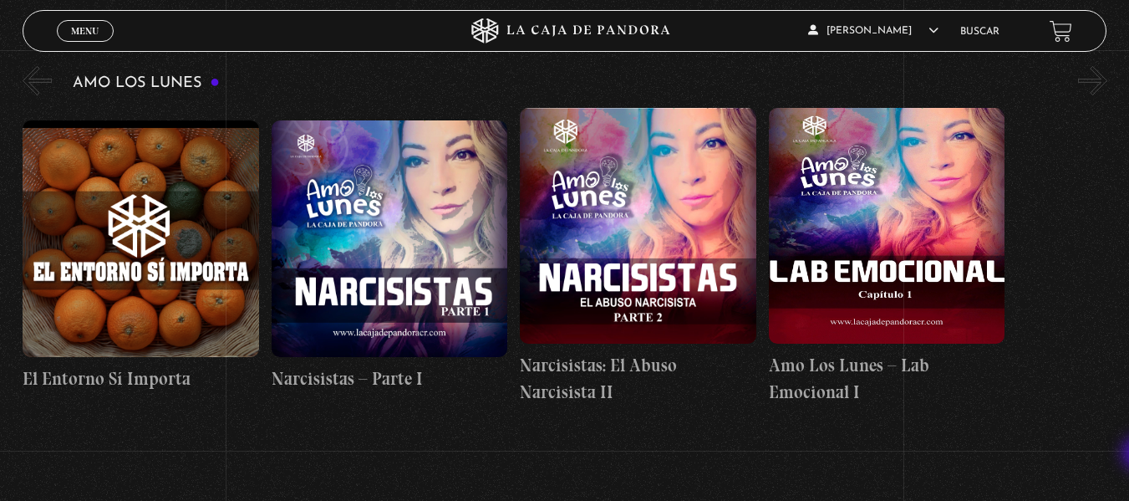
scroll to position [6085, 0]
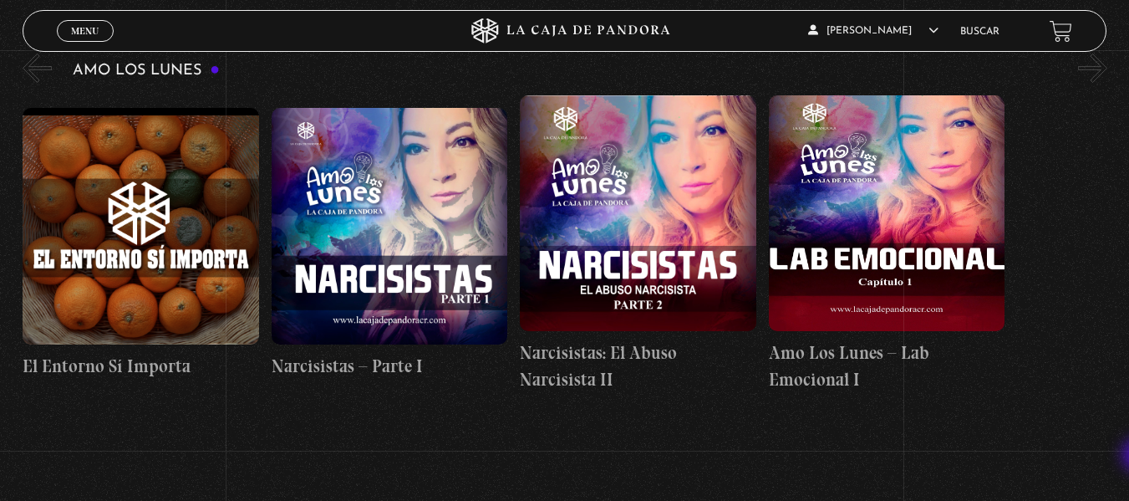
drag, startPoint x: 1138, startPoint y: 36, endPoint x: 1141, endPoint y: 456, distance: 420.3
click at [157, 182] on figure at bounding box center [141, 226] width 236 height 236
click at [131, 154] on figure at bounding box center [141, 226] width 236 height 236
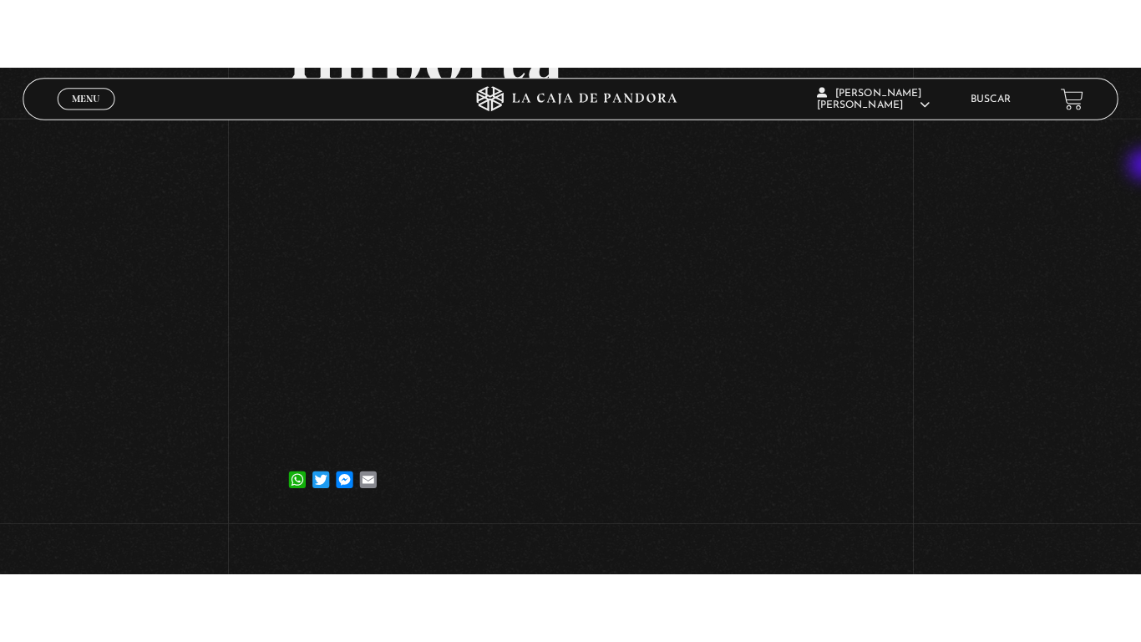
scroll to position [262, 0]
